Goal: Task Accomplishment & Management: Use online tool/utility

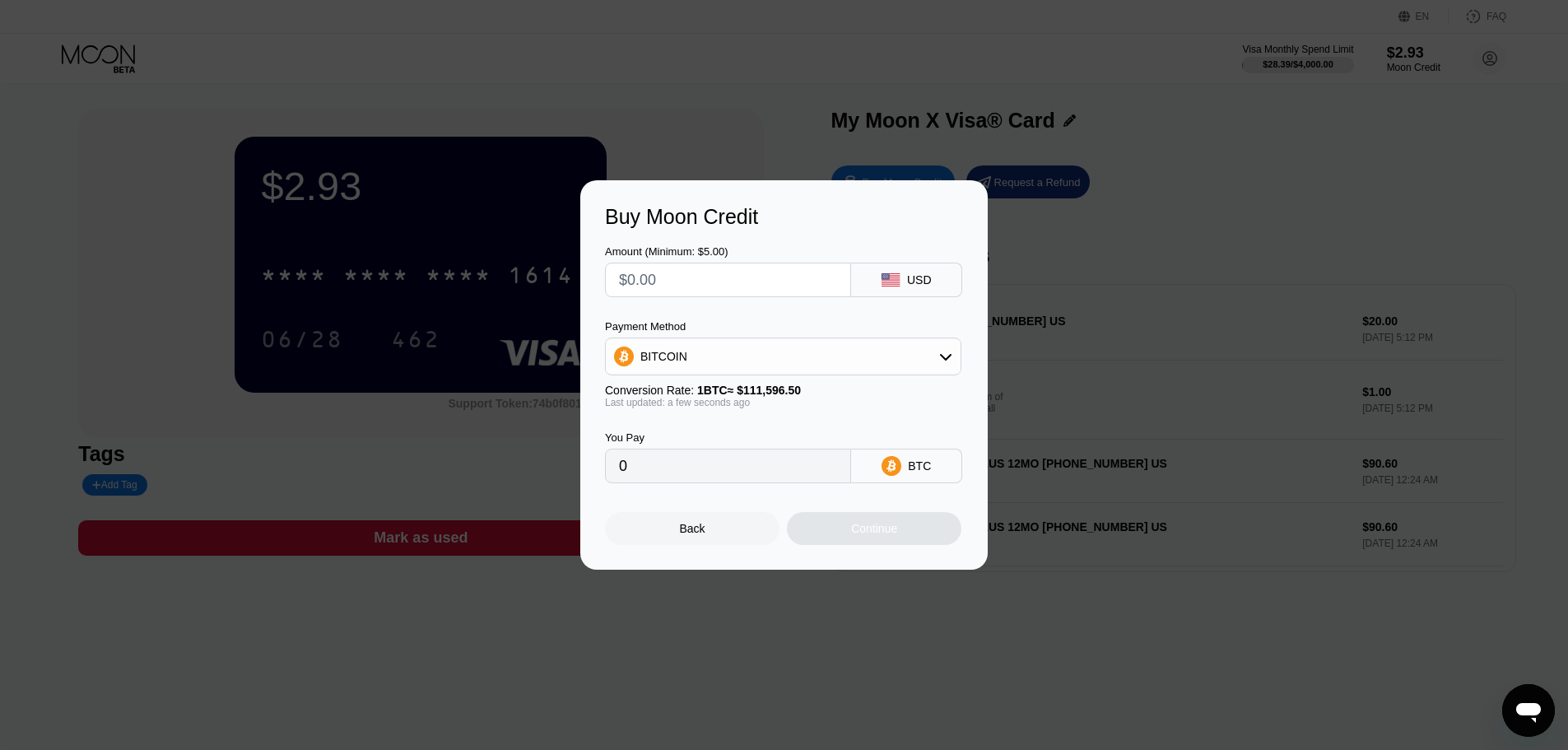
click at [680, 525] on div "Back" at bounding box center [692, 528] width 174 height 33
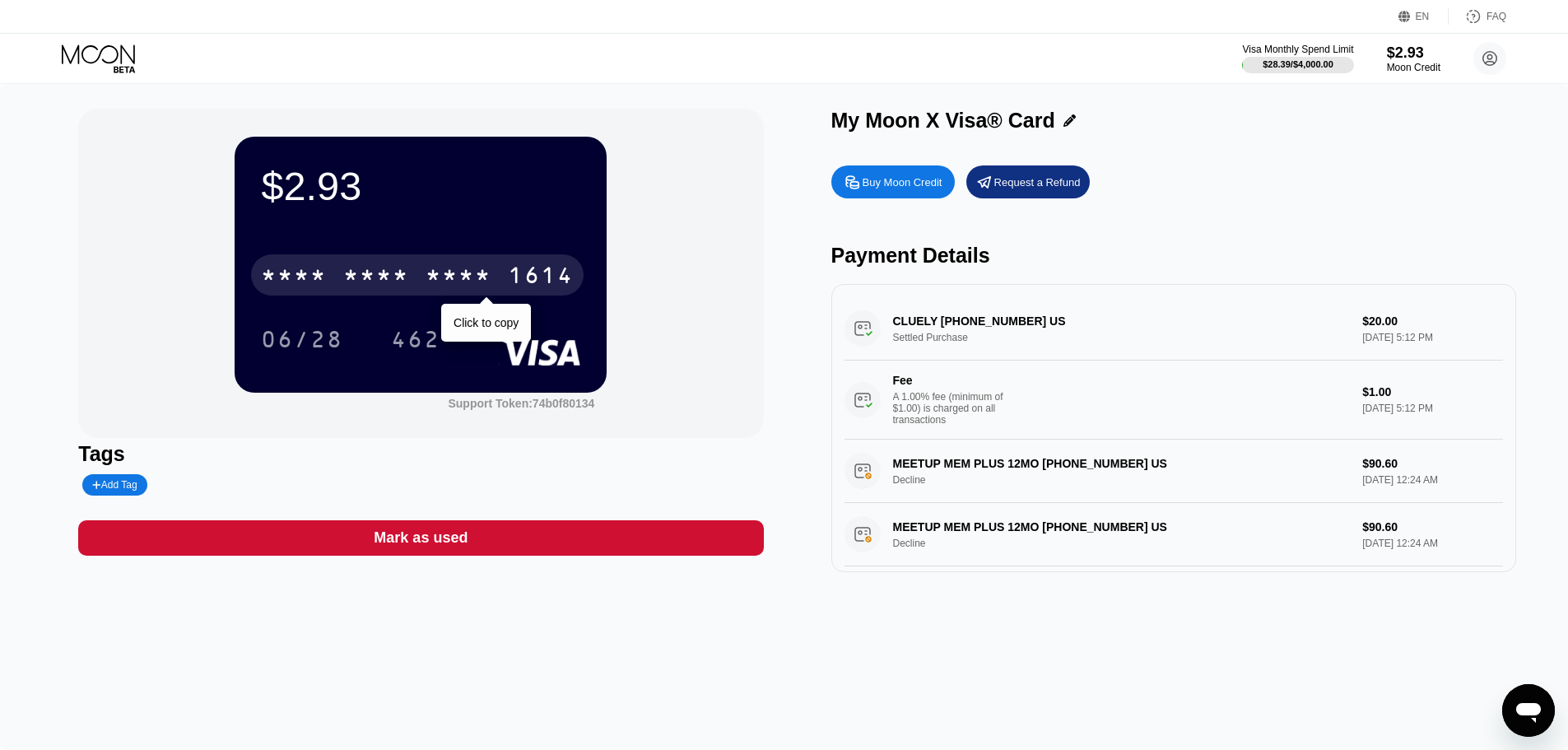
click at [490, 273] on div "* * * *" at bounding box center [458, 277] width 66 height 26
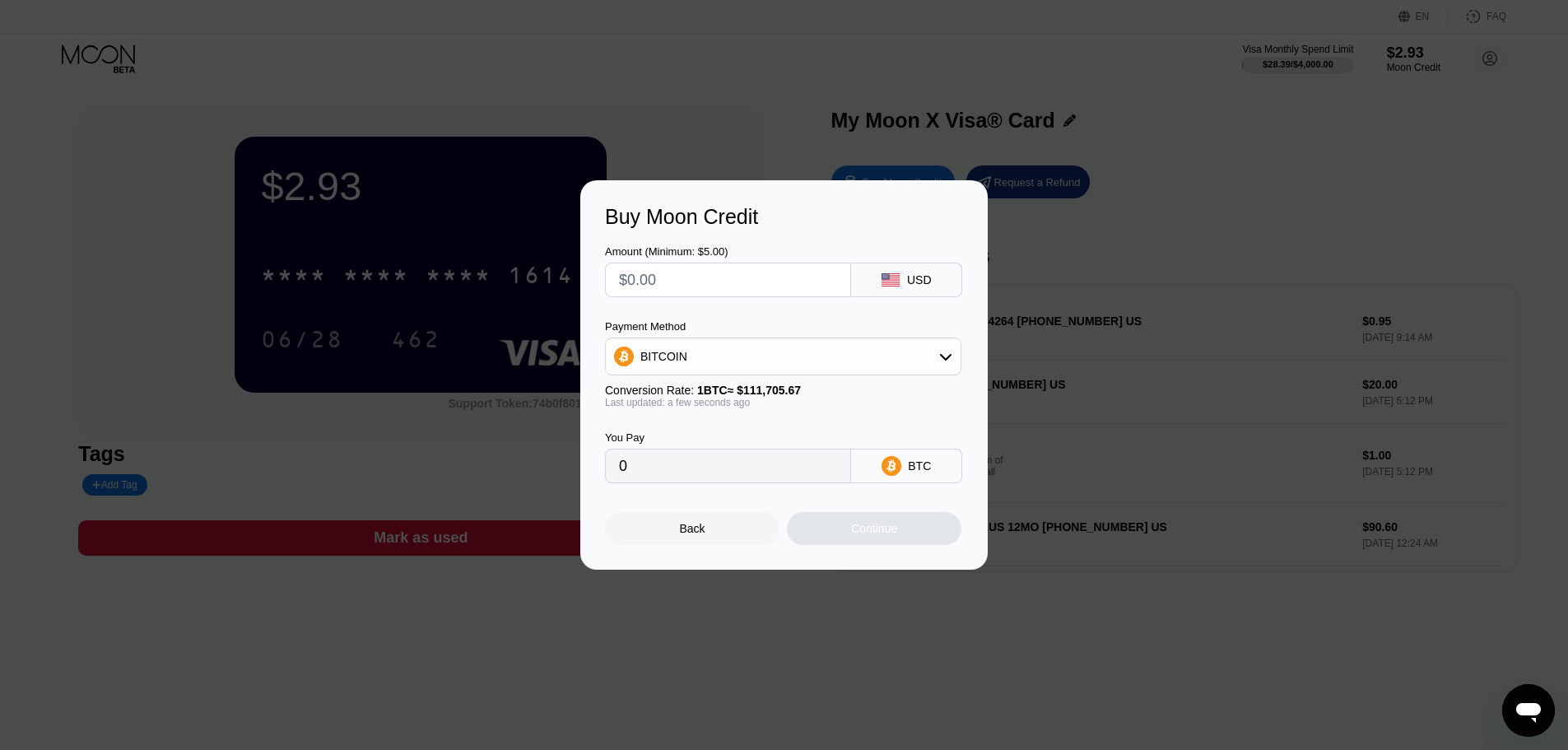
click at [737, 536] on div "Back" at bounding box center [692, 528] width 174 height 33
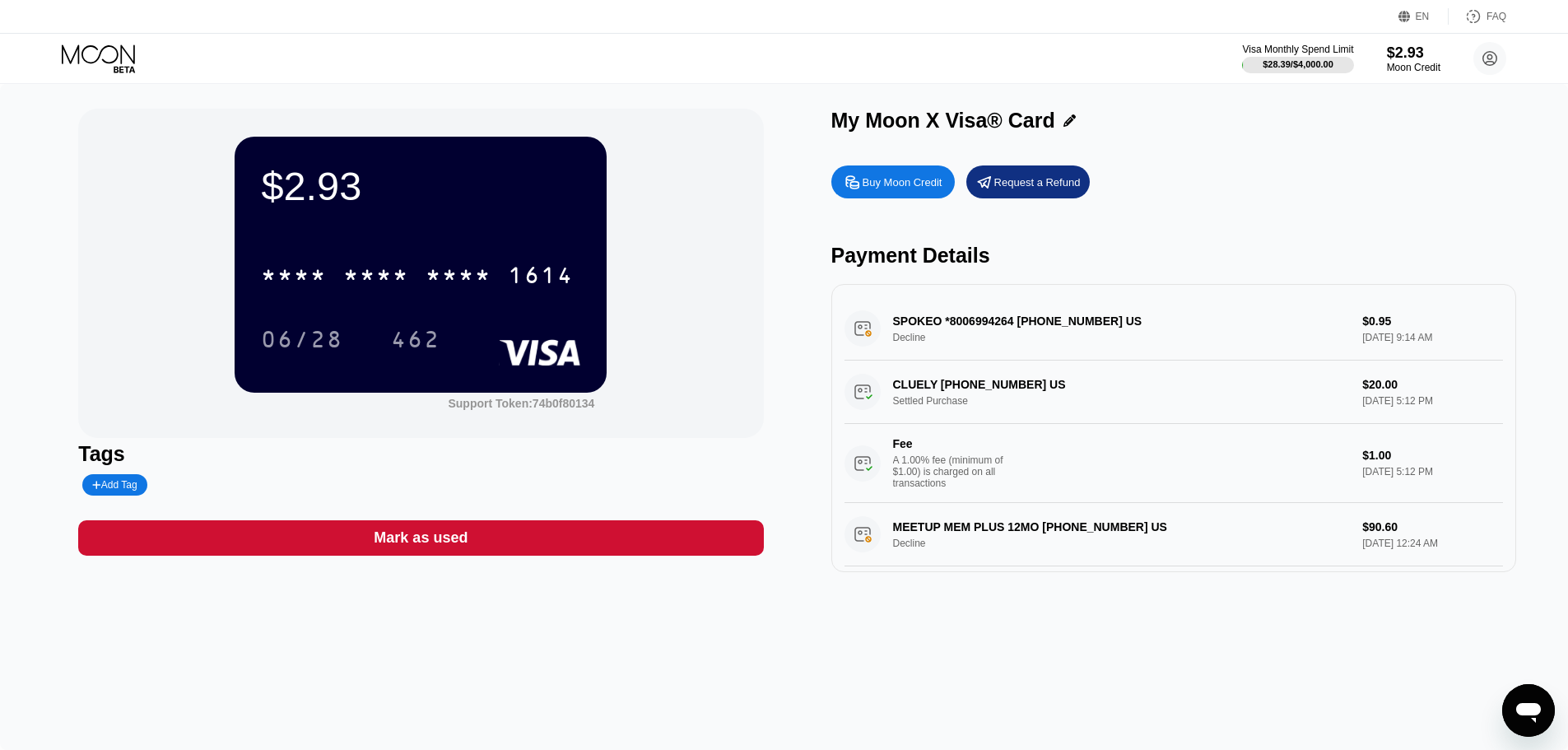
click at [976, 326] on div "SPOKEO *8006994264 800-699-4264 US Decline $0.95 Aug 20, 2025 9:14 AM" at bounding box center [1174, 328] width 659 height 63
drag, startPoint x: 916, startPoint y: 350, endPoint x: 888, endPoint y: 349, distance: 28.0
click at [913, 350] on div "SPOKEO *8006994264 800-699-4264 US Decline $0.95 Aug 20, 2025 9:14 AM" at bounding box center [1174, 328] width 659 height 63
drag, startPoint x: 888, startPoint y: 349, endPoint x: 871, endPoint y: 347, distance: 17.1
click at [885, 349] on div "SPOKEO *8006994264 800-699-4264 US Decline $0.95 Aug 20, 2025 9:14 AM" at bounding box center [1174, 328] width 659 height 63
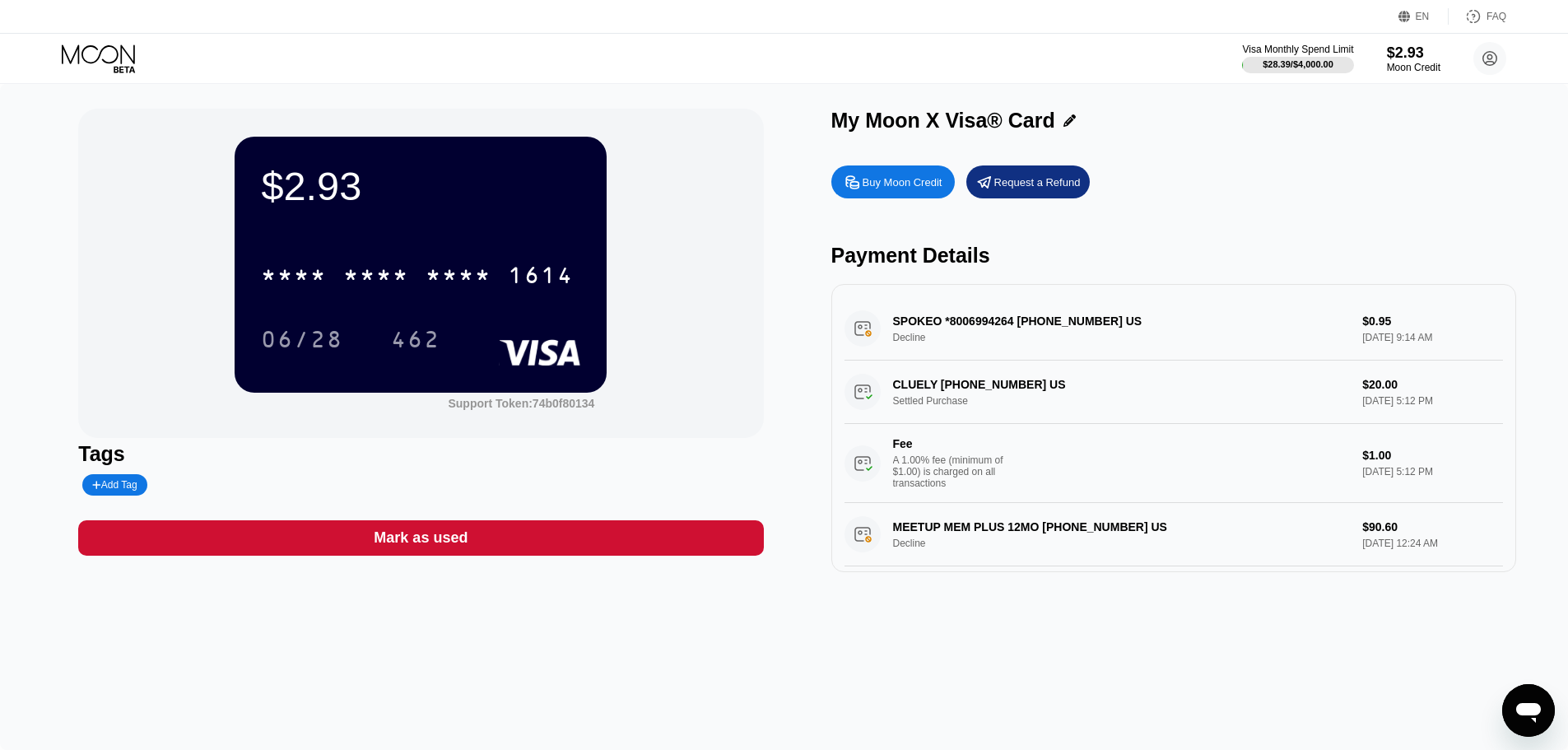
click at [862, 336] on div "SPOKEO *8006994264 800-699-4264 US Decline $0.95 Aug 20, 2025 9:14 AM" at bounding box center [1174, 328] width 659 height 63
drag, startPoint x: 1372, startPoint y: 356, endPoint x: 1412, endPoint y: 334, distance: 45.7
click at [1375, 356] on div "SPOKEO *8006994264 800-699-4264 US Decline $0.95 Aug 20, 2025 9:14 AM" at bounding box center [1174, 328] width 659 height 63
drag, startPoint x: 1413, startPoint y: 333, endPoint x: 881, endPoint y: 347, distance: 532.2
click at [881, 347] on div "SPOKEO *8006994264 800-699-4264 US Decline $0.95 Aug 20, 2025 9:14 AM" at bounding box center [1174, 328] width 659 height 63
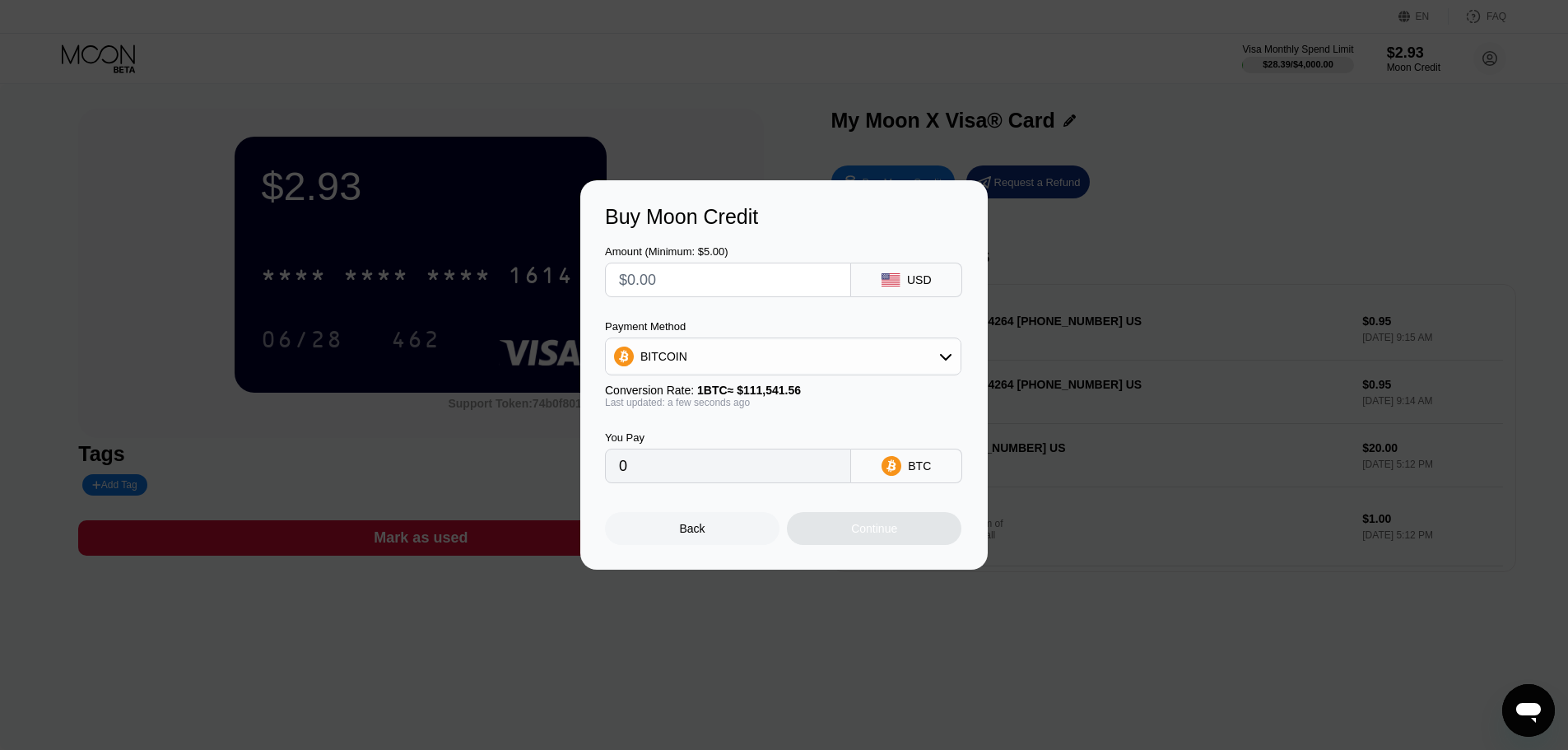
click at [736, 533] on div "Back" at bounding box center [692, 528] width 174 height 33
